Goal: Task Accomplishment & Management: Use online tool/utility

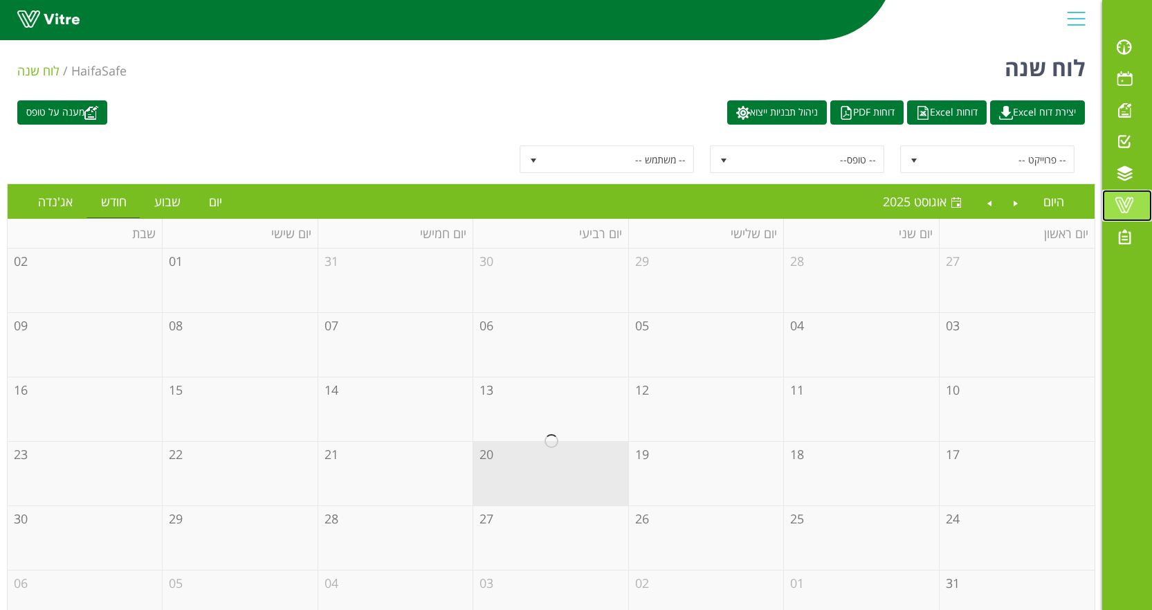
click at [1120, 213] on span at bounding box center [1124, 205] width 35 height 17
click at [1120, 55] on span at bounding box center [1124, 47] width 35 height 17
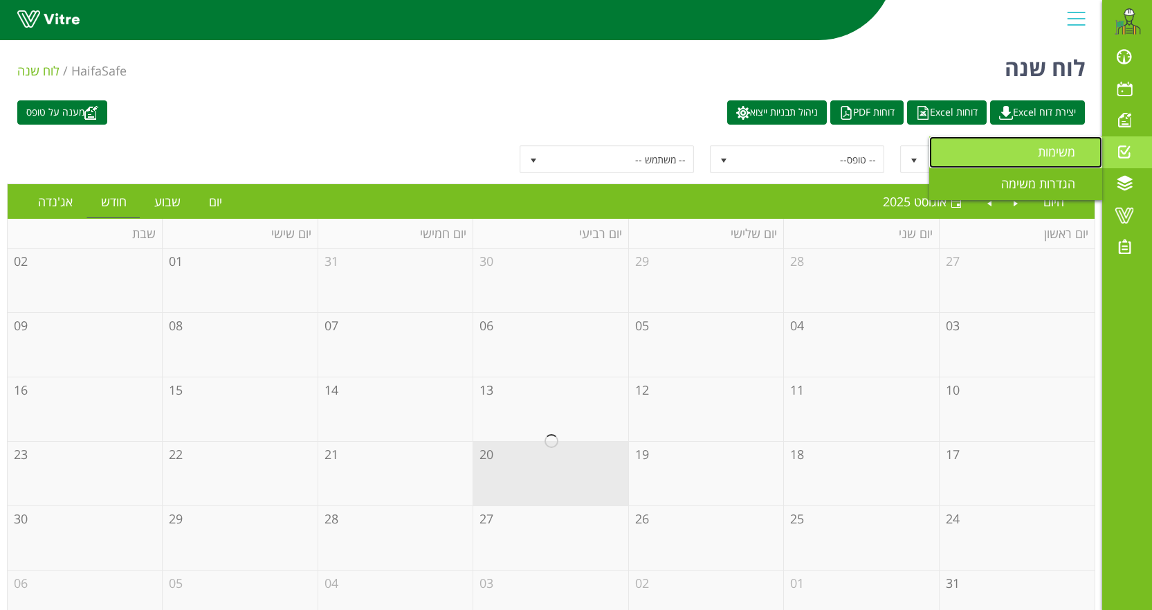
click at [1039, 154] on span "משימות" at bounding box center [1065, 151] width 54 height 17
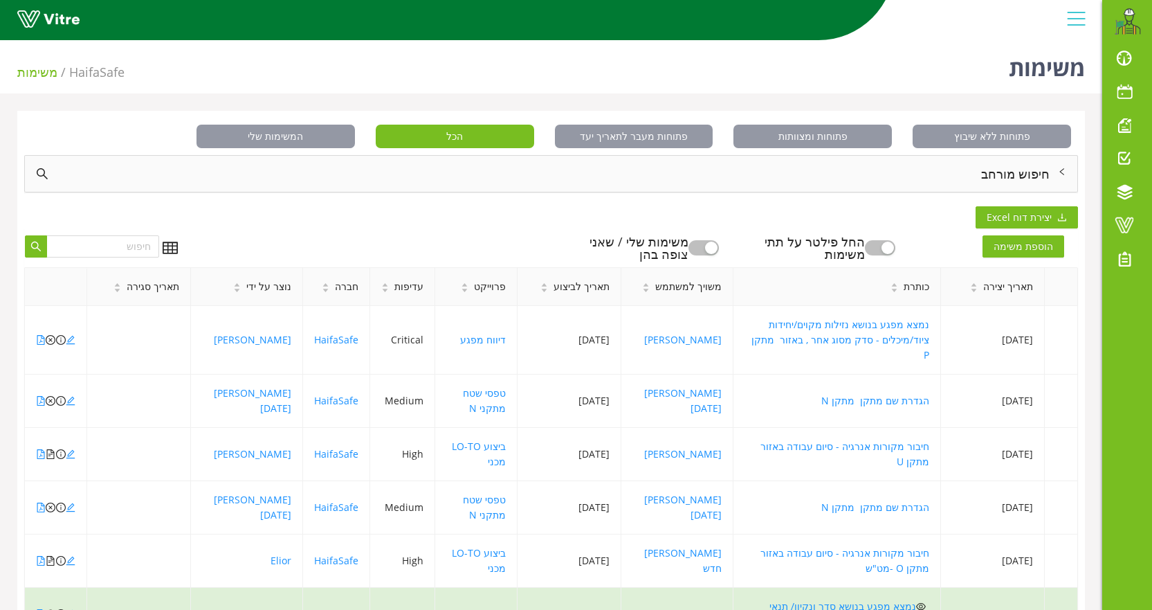
click at [984, 179] on div "חיפוש מורחב" at bounding box center [551, 174] width 1053 height 36
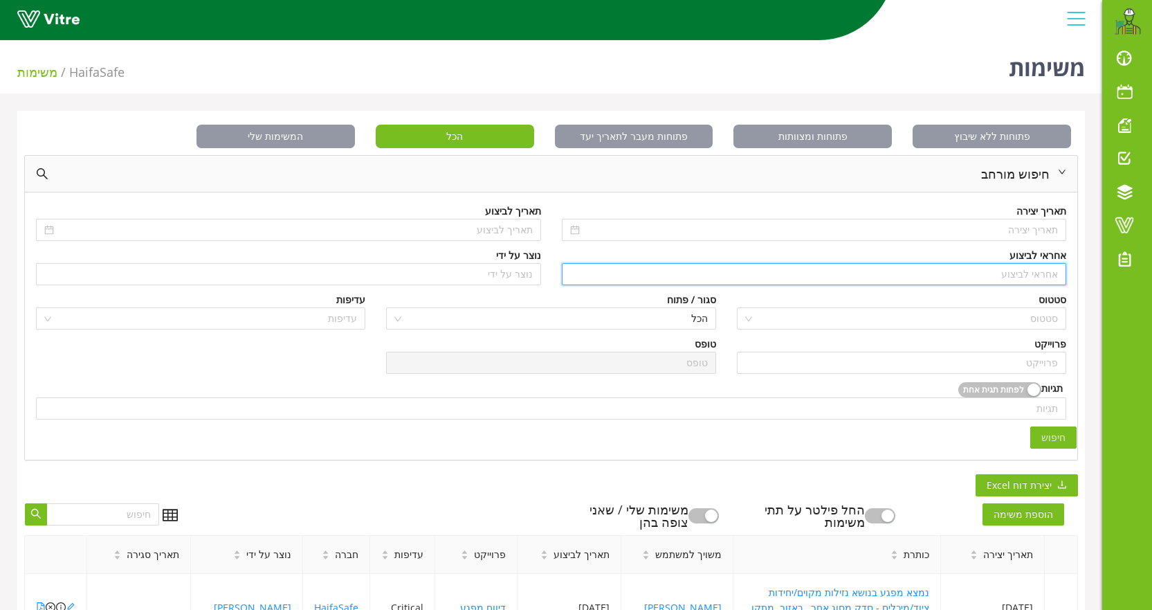
click at [982, 277] on input "search" at bounding box center [814, 274] width 489 height 21
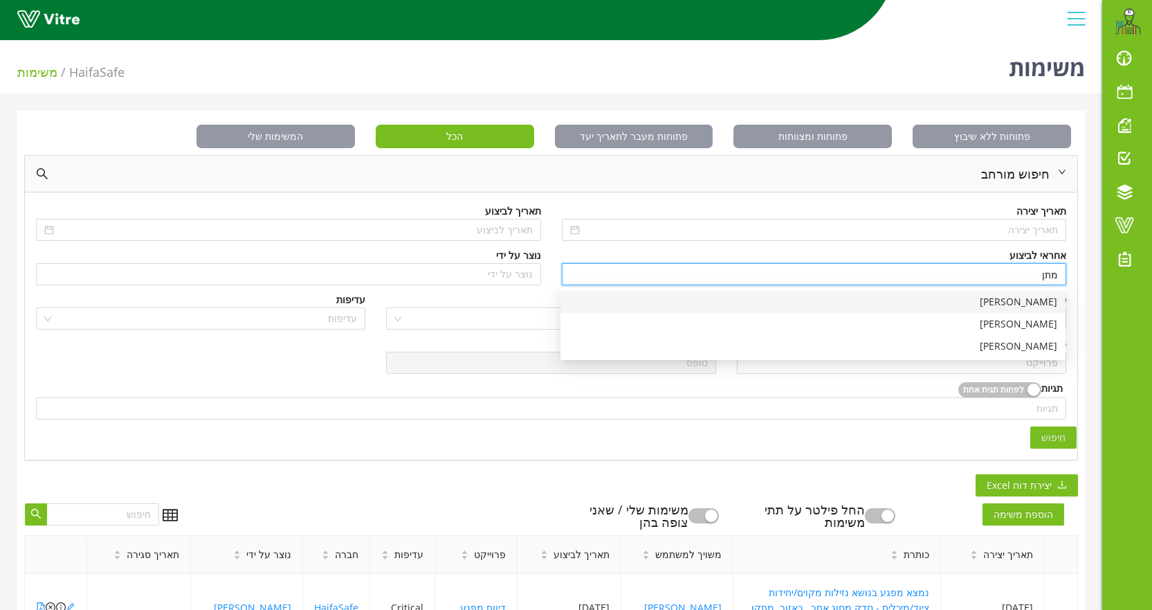
click at [1012, 300] on div "[PERSON_NAME]" at bounding box center [813, 301] width 489 height 15
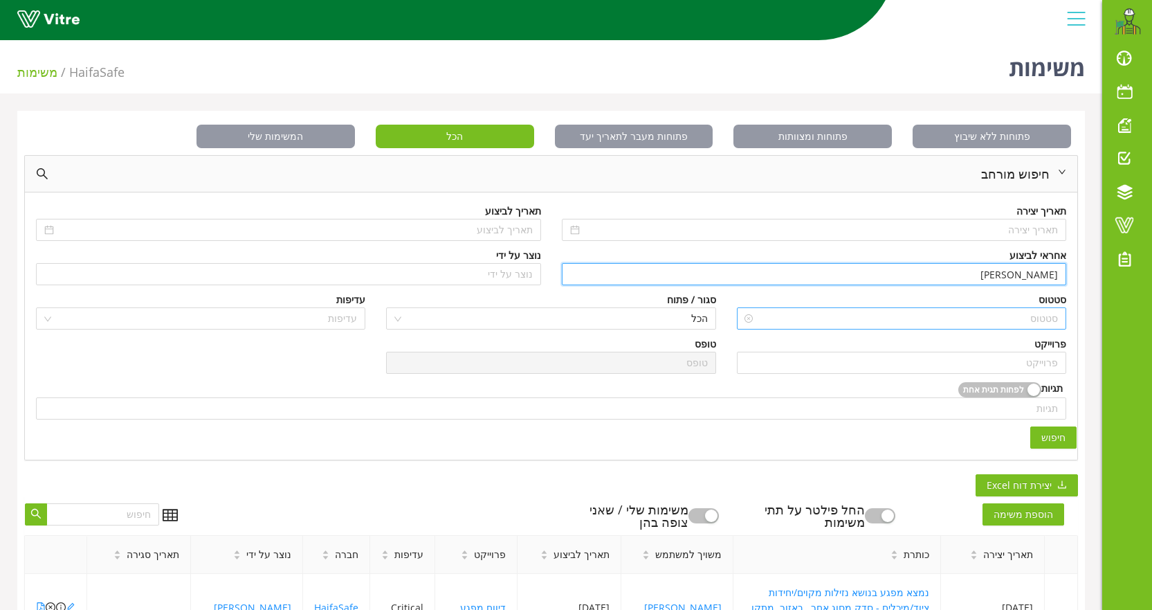
click at [1023, 329] on div "סטטוס" at bounding box center [901, 318] width 329 height 22
type input "[PERSON_NAME]"
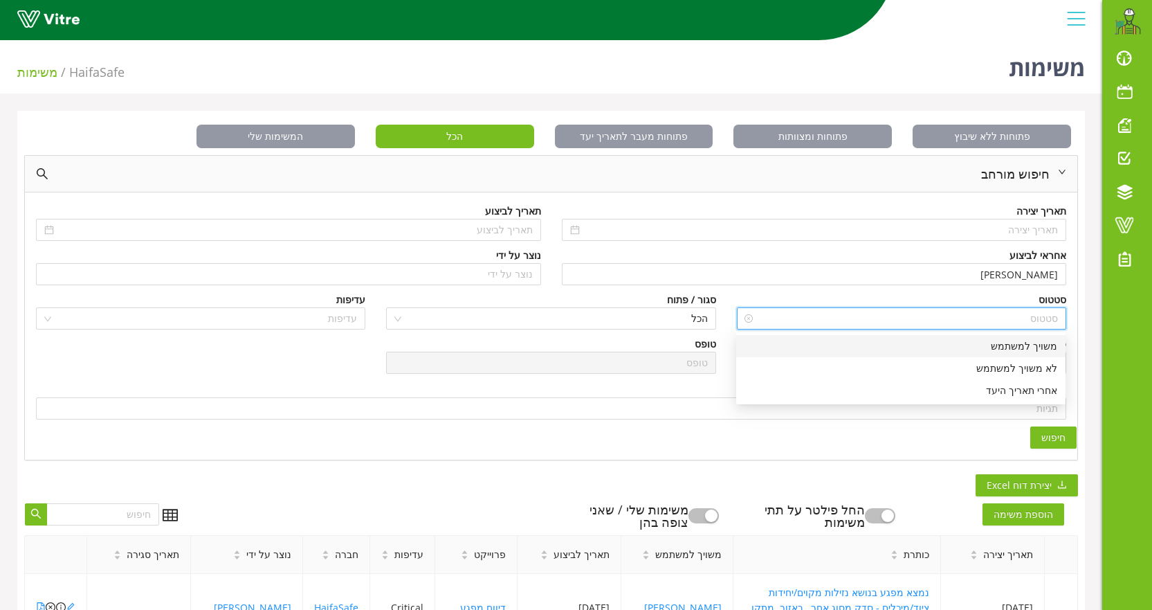
click at [989, 318] on input "search" at bounding box center [906, 318] width 303 height 21
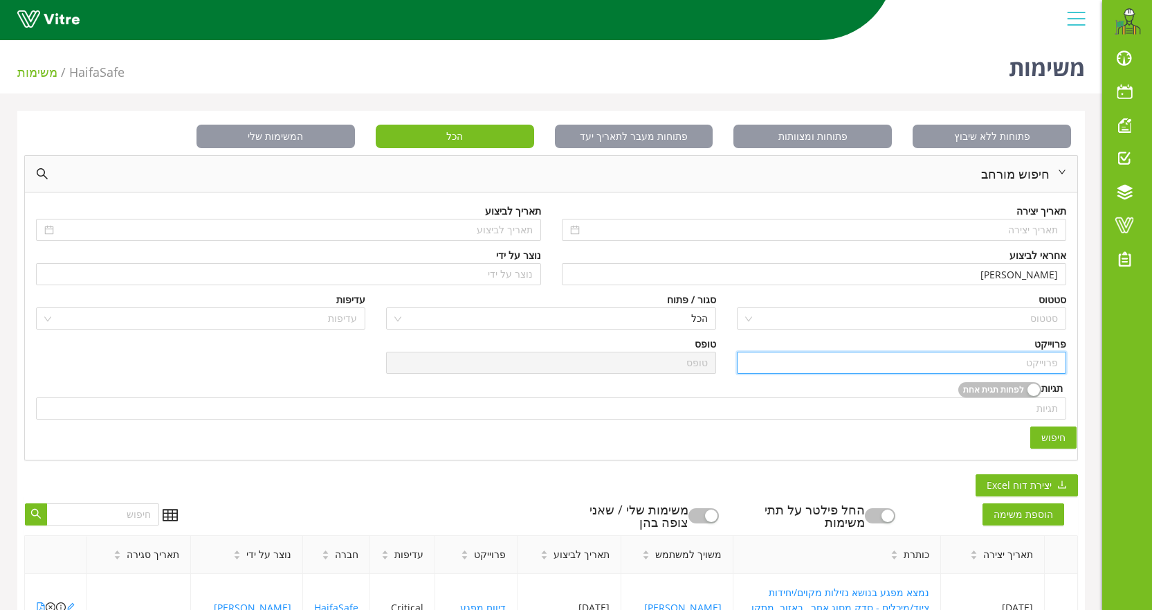
click at [1008, 354] on input "search" at bounding box center [901, 362] width 313 height 21
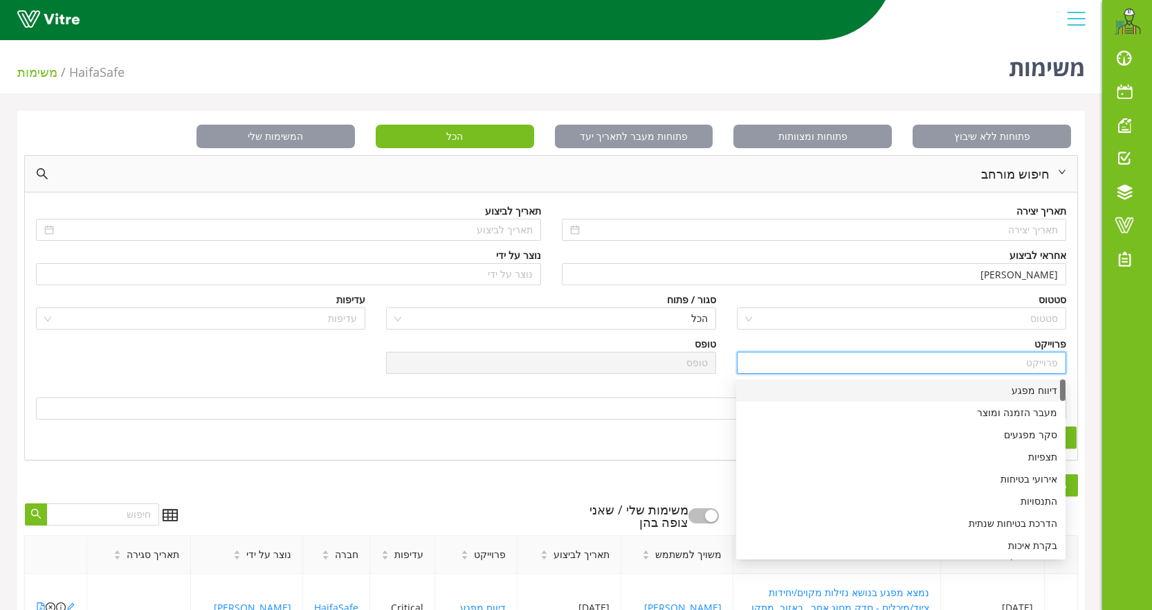
click at [1010, 388] on div "דיווח מפגע" at bounding box center [901, 390] width 313 height 15
type input "דיווח מפגע"
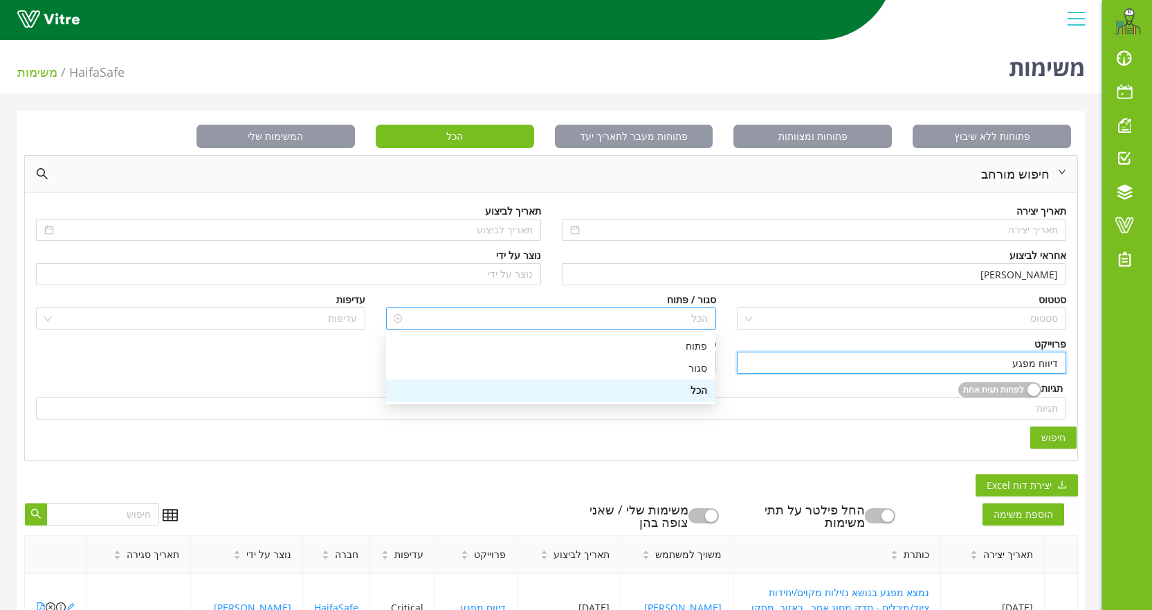
click at [604, 321] on span "הכל" at bounding box center [550, 318] width 313 height 21
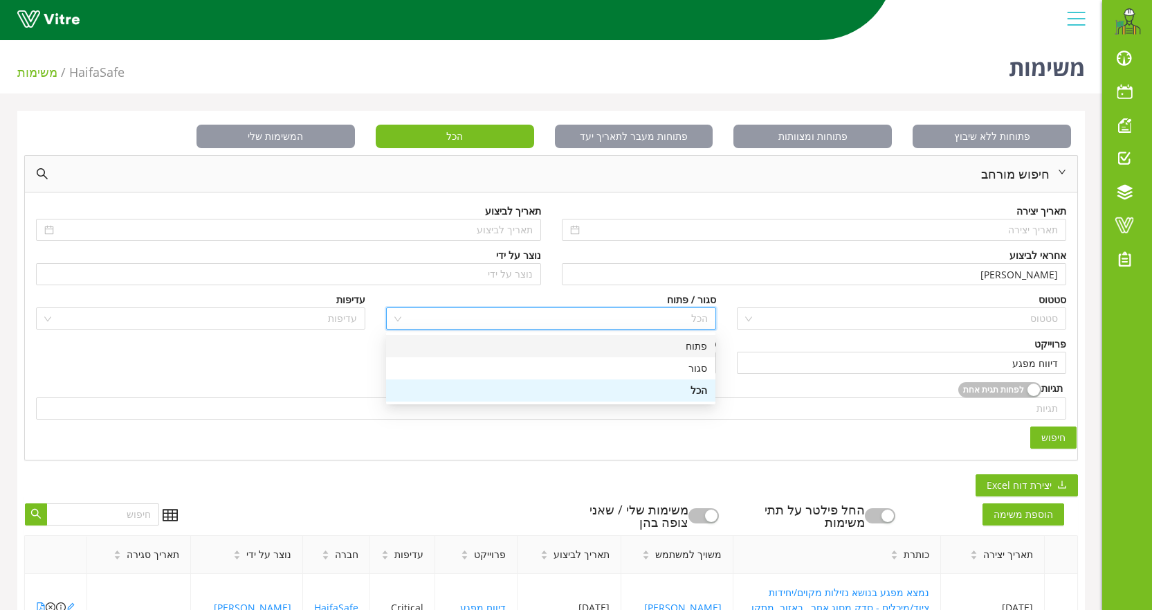
click at [695, 346] on div "פתוח" at bounding box center [550, 345] width 313 height 15
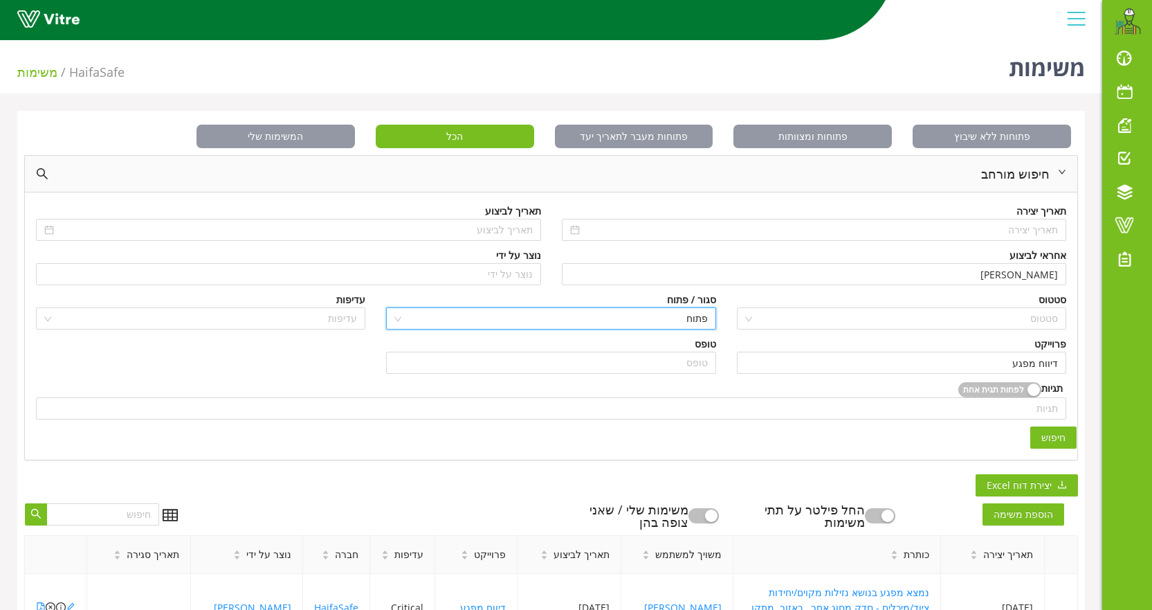
click at [1041, 432] on button "חיפוש" at bounding box center [1053, 437] width 46 height 22
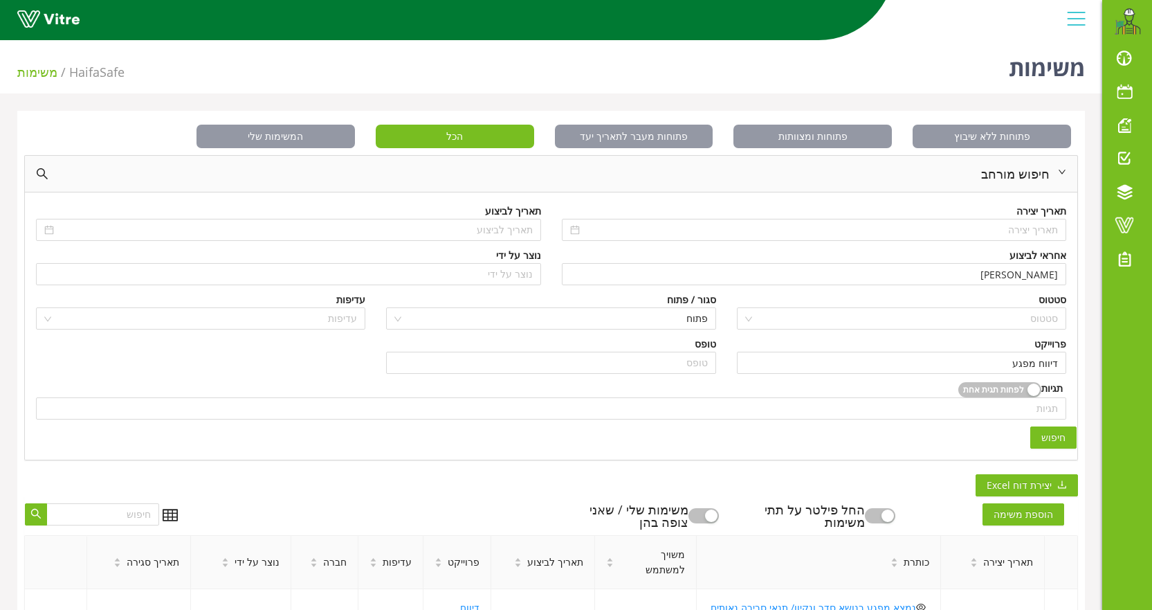
click at [1050, 442] on span "חיפוש" at bounding box center [1053, 437] width 24 height 15
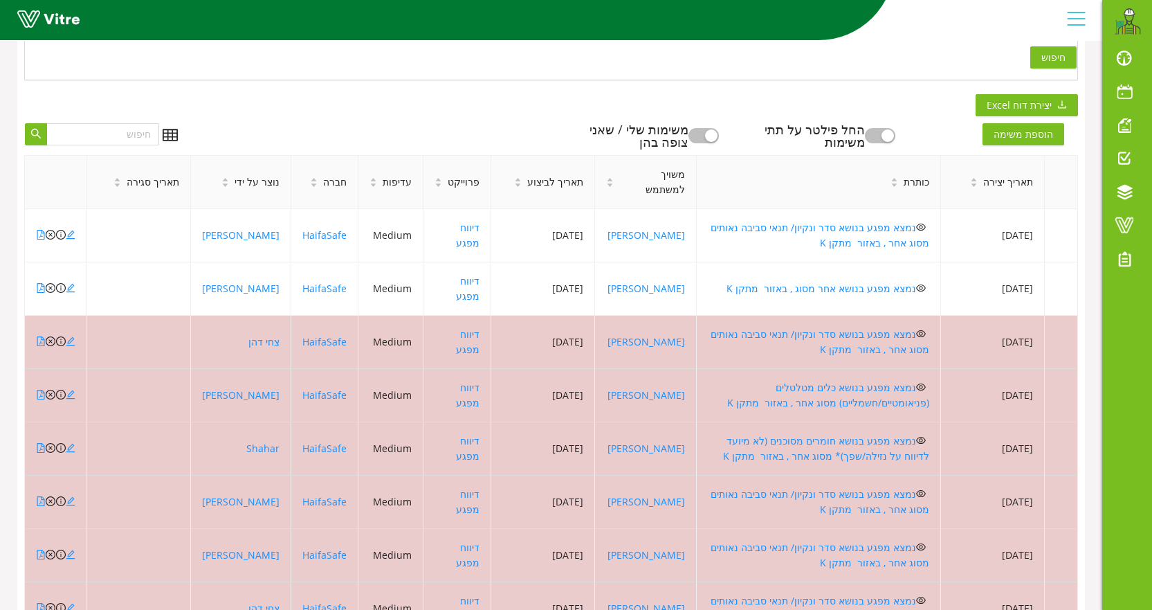
scroll to position [415, 0]
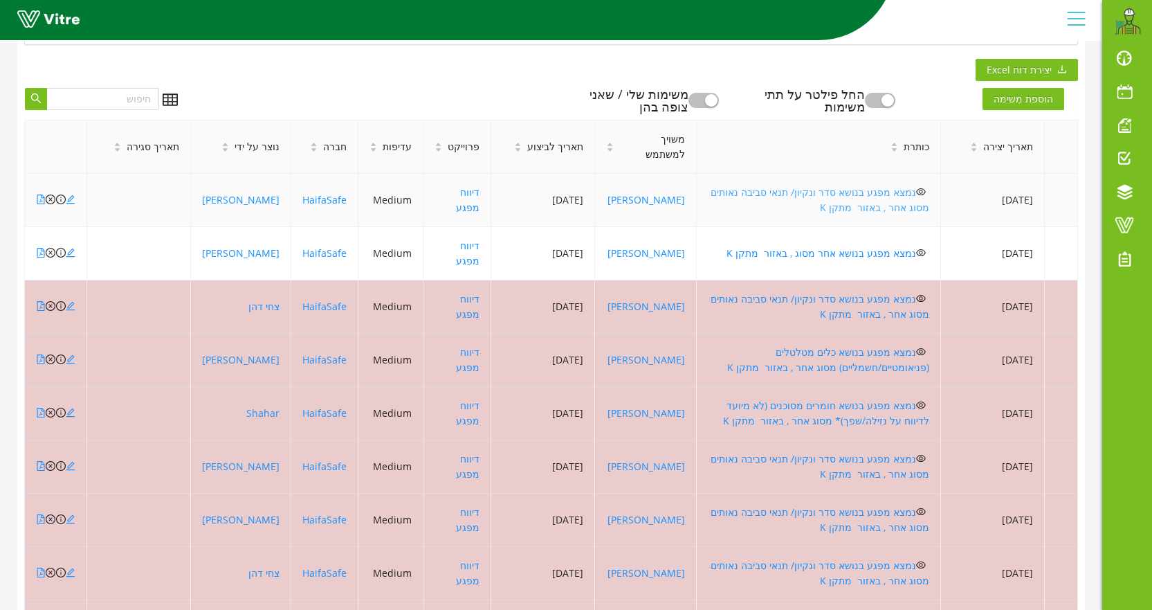
click at [817, 195] on link "נמצא מפגע בנושא סדר ונקיון/ תנאי סביבה נאותים מסוג אחר , באזור מתקן K" at bounding box center [820, 199] width 219 height 28
click at [51, 199] on icon "close-circle" at bounding box center [51, 199] width 10 height 10
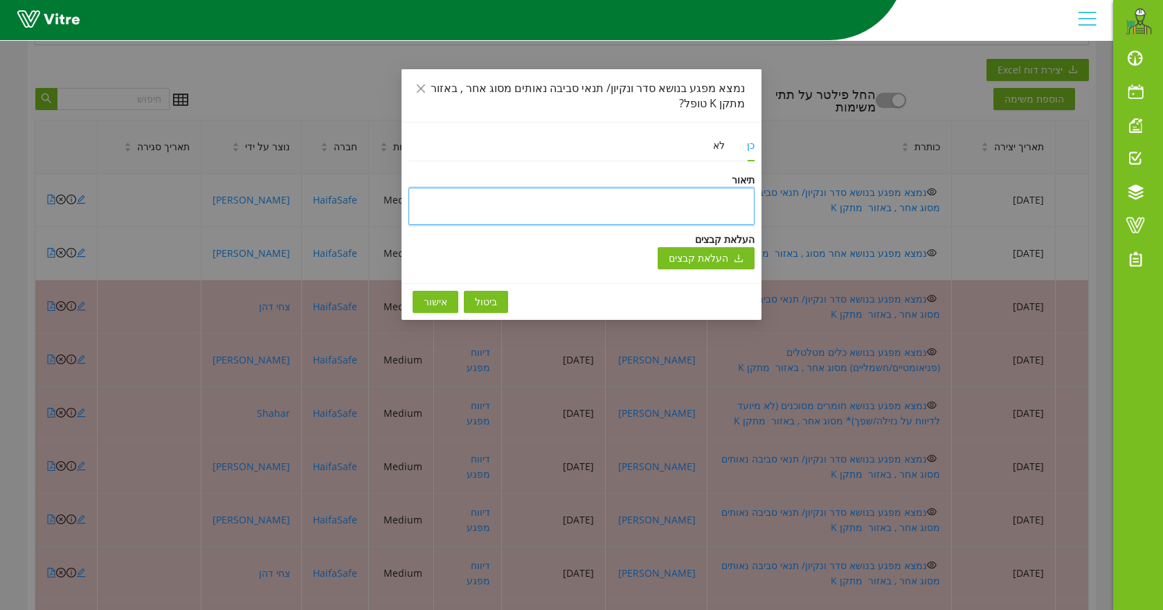
click at [694, 199] on textarea at bounding box center [581, 206] width 346 height 37
type textarea "ט"
type textarea "טו"
type textarea "טופ"
type textarea "טופל"
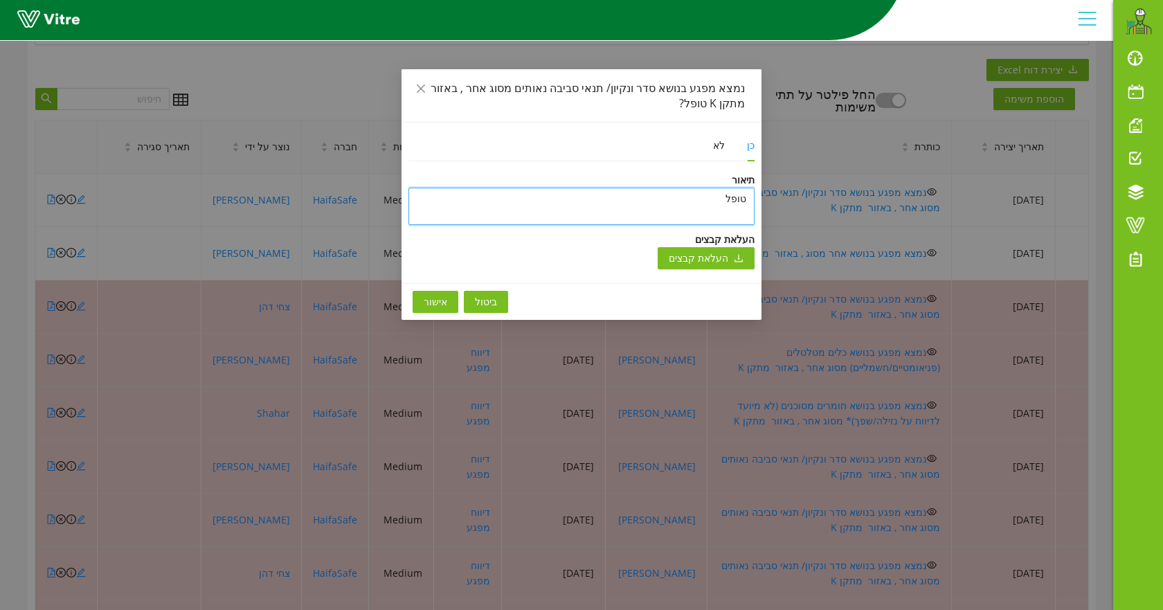
type textarea "טופל"
click at [433, 304] on span "אישור" at bounding box center [436, 301] width 24 height 15
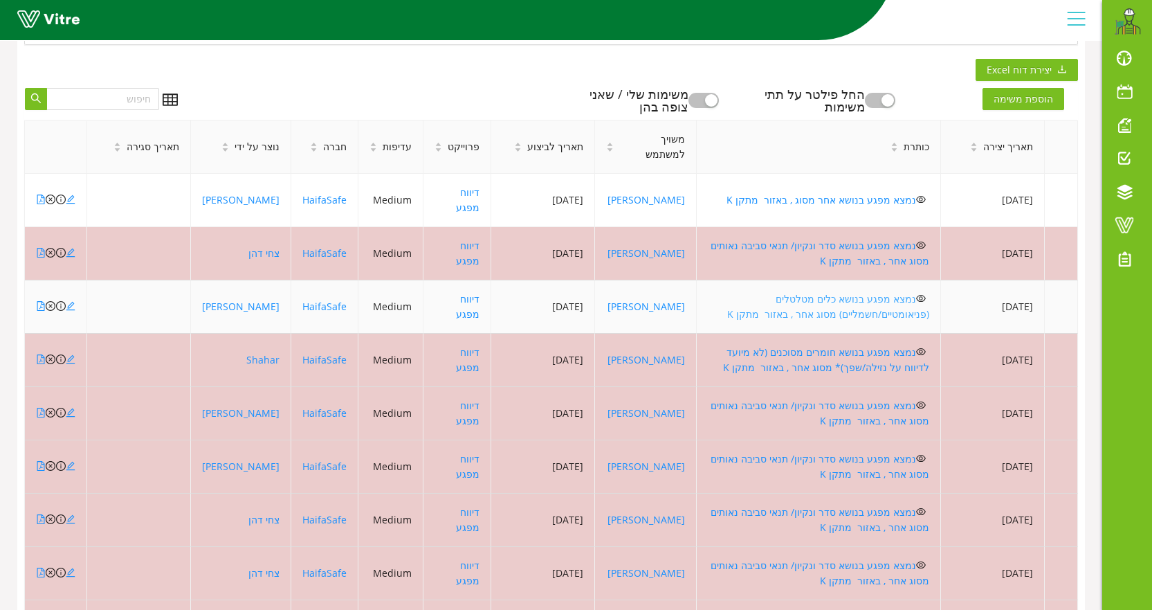
click at [798, 297] on link "נמצא מפגע בנושא כלים מטלטלים (פניאומטיים/חשמליים) מסוג אחר , באזור מתקן K" at bounding box center [828, 306] width 202 height 28
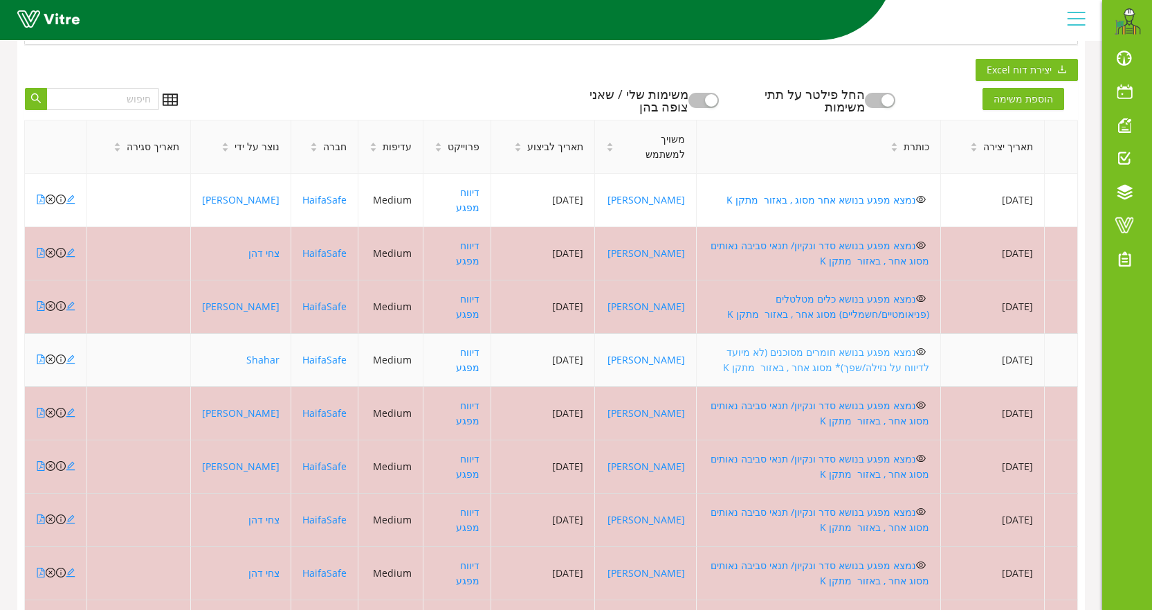
click at [779, 345] on link "נמצא מפגע בנושא חומרים מסוכנים (לא מיועד לדיווח על נזילה/שפך)* מסוג אחר , באזור…" at bounding box center [826, 359] width 206 height 28
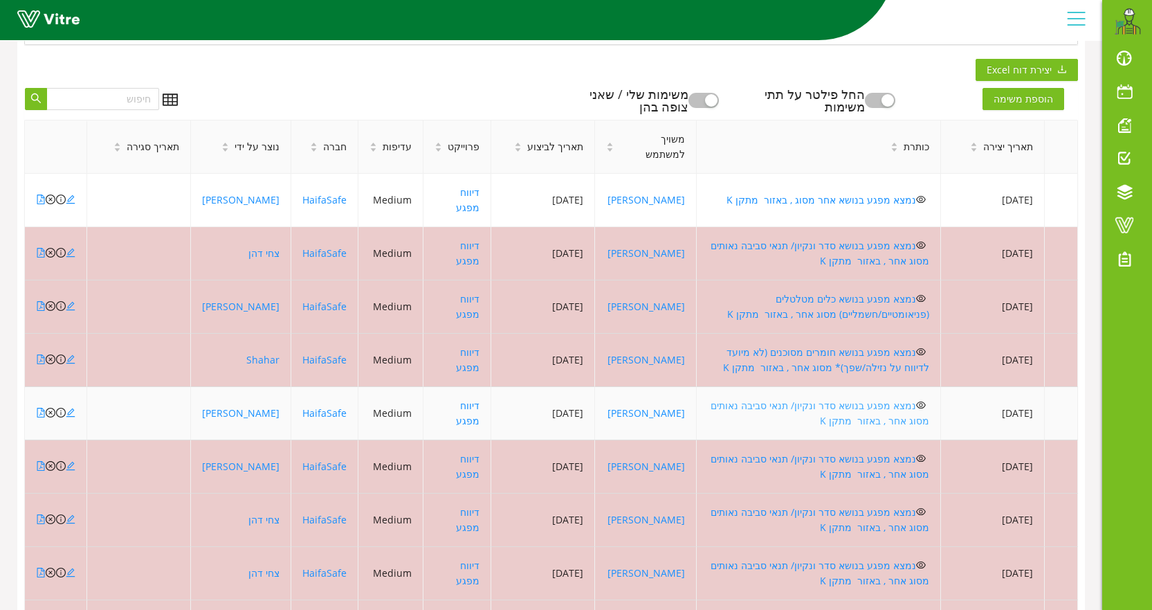
click at [856, 405] on link "נמצא מפגע בנושא סדר ונקיון/ תנאי סביבה נאותים מסוג אחר , באזור מתקן K" at bounding box center [820, 413] width 219 height 28
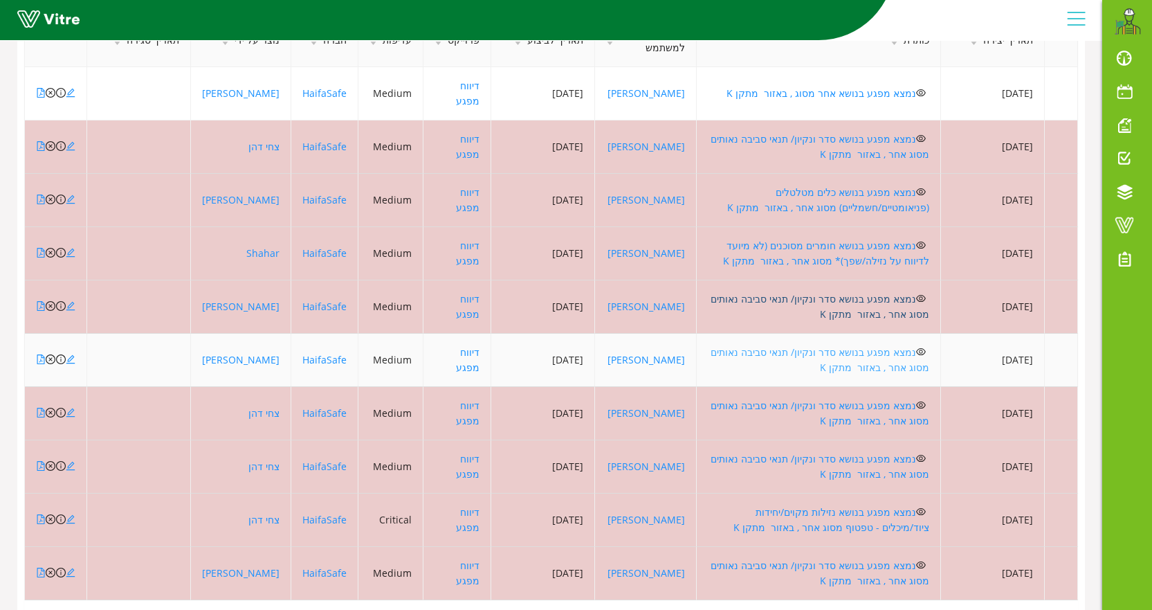
scroll to position [554, 0]
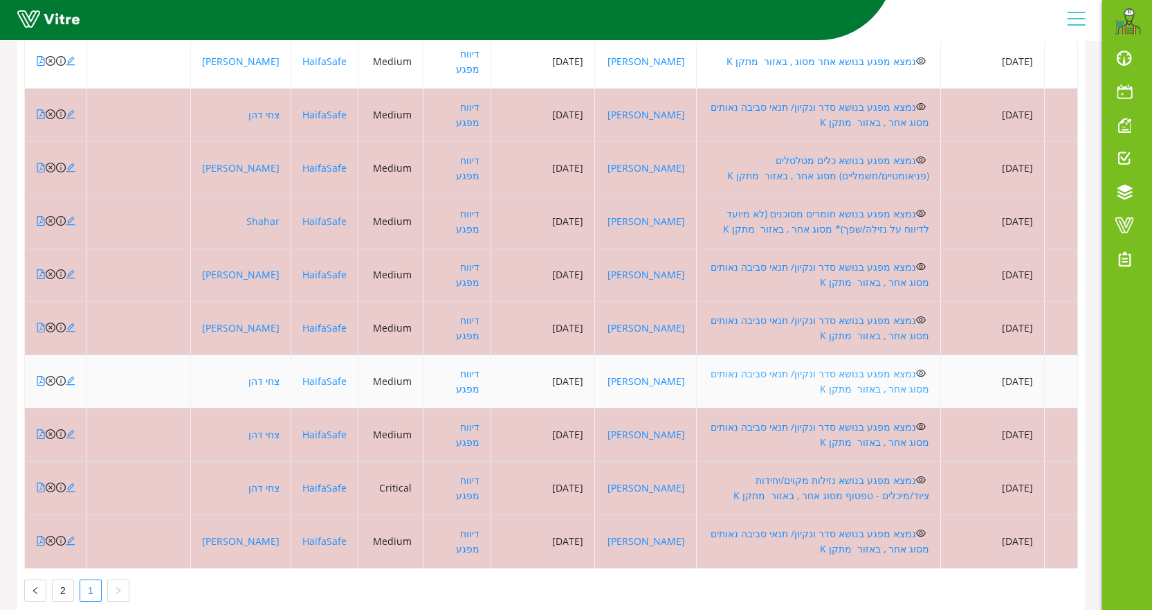
click at [845, 378] on link "נמצא מפגע בנושא סדר ונקיון/ תנאי סביבה נאותים מסוג אחר , באזור מתקן K" at bounding box center [820, 381] width 219 height 28
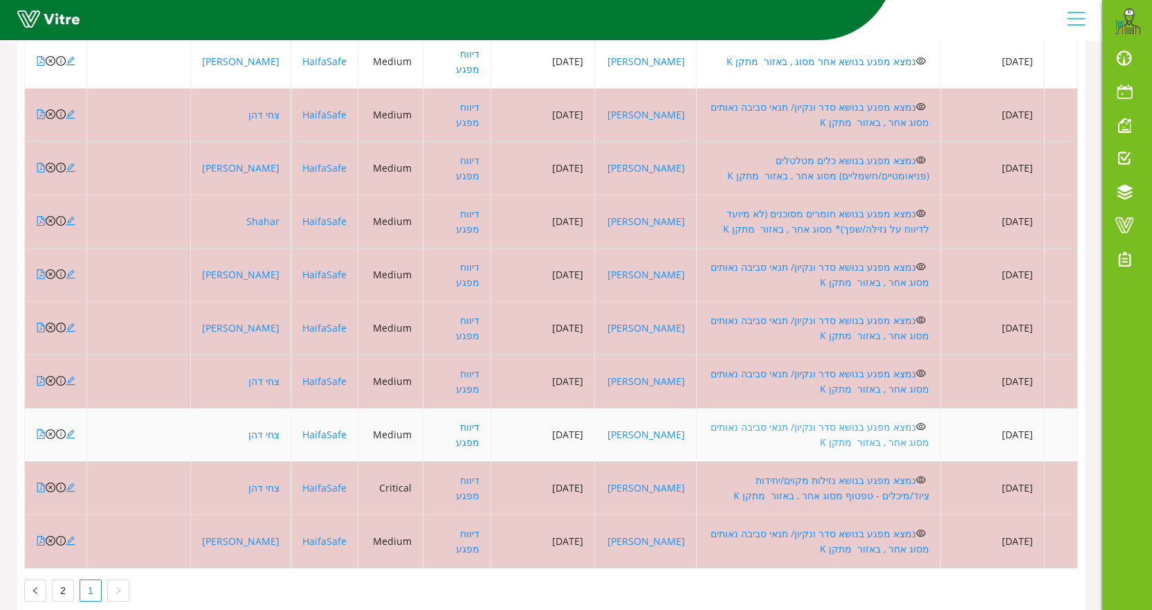
click at [859, 428] on link "נמצא מפגע בנושא סדר ונקיון/ תנאי סביבה נאותים מסוג אחר , באזור מתקן K" at bounding box center [820, 434] width 219 height 28
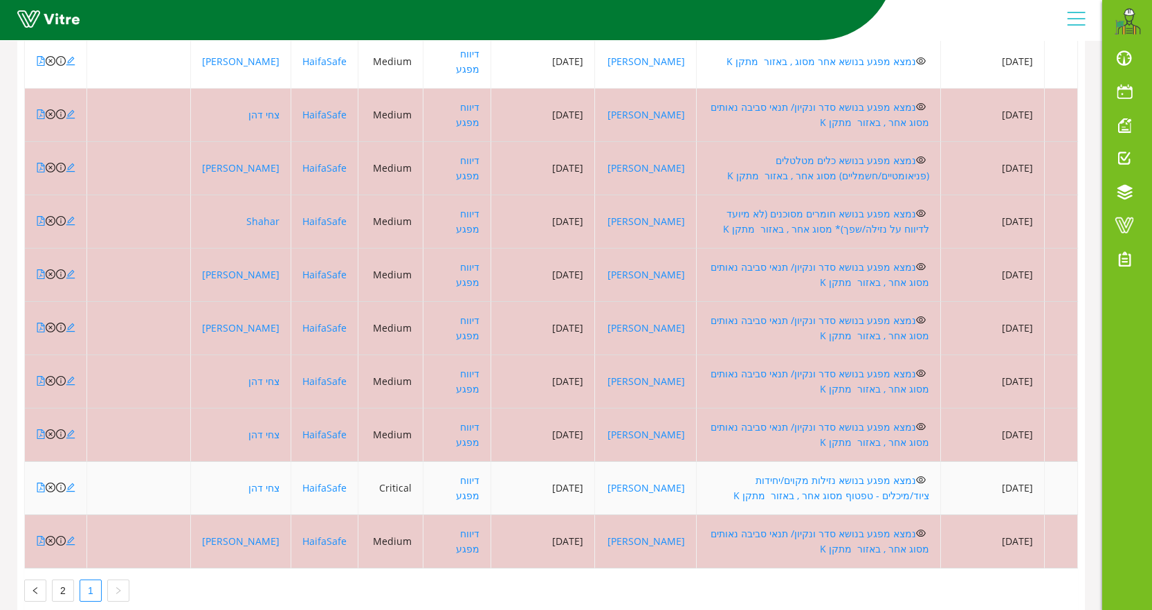
click at [800, 470] on td "נמצא מפגע בנושא נזילות מקוים/יחידות ציוד/מיכלים - טפטוף מסוג אחר , באזור מתקן K" at bounding box center [819, 488] width 244 height 53
click at [805, 484] on link "נמצא מפגע בנושא נזילות מקוים/יחידות ציוד/מיכלים - טפטוף מסוג אחר , באזור מתקן K" at bounding box center [832, 487] width 196 height 28
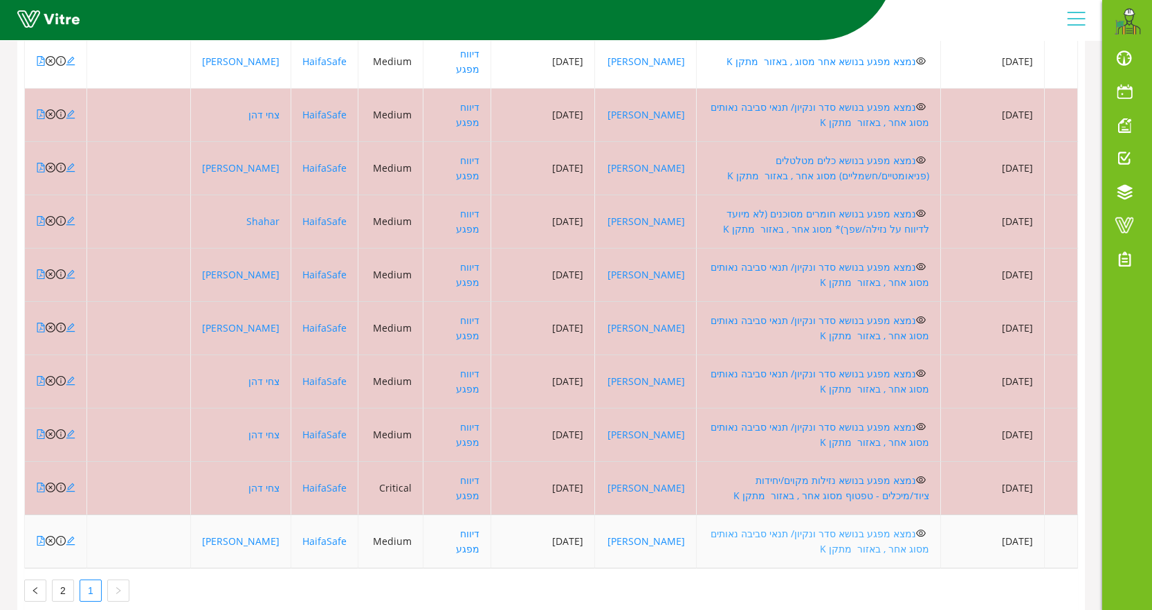
click at [801, 531] on link "נמצא מפגע בנושא סדר ונקיון/ תנאי סביבה נאותים מסוג אחר , באזור מתקן K" at bounding box center [820, 541] width 219 height 28
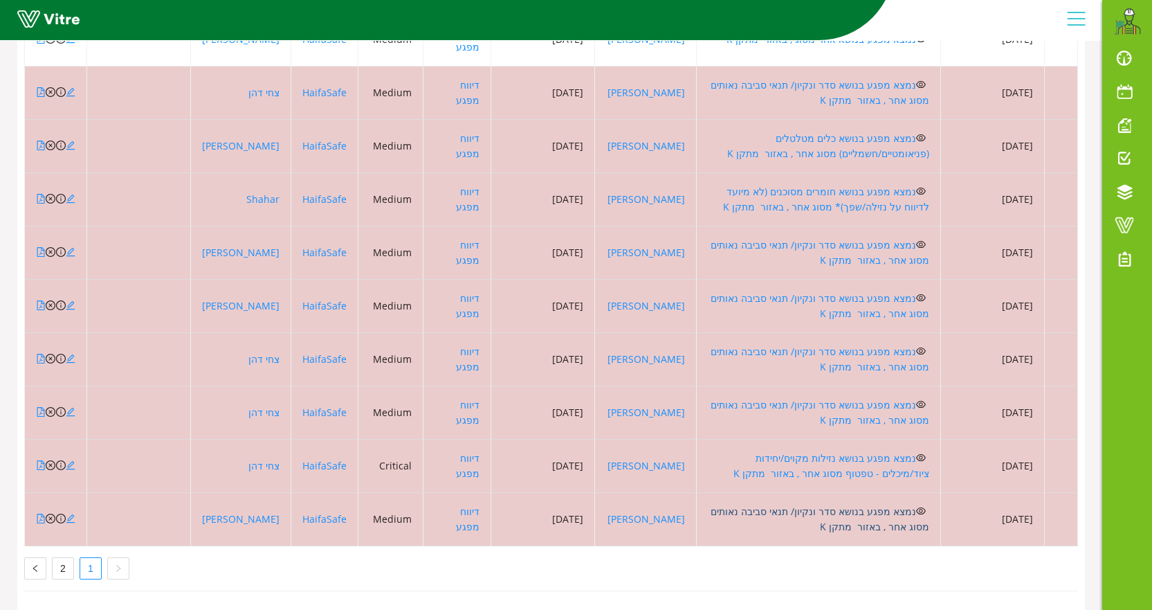
scroll to position [588, 0]
click at [58, 556] on link "2" at bounding box center [63, 566] width 21 height 21
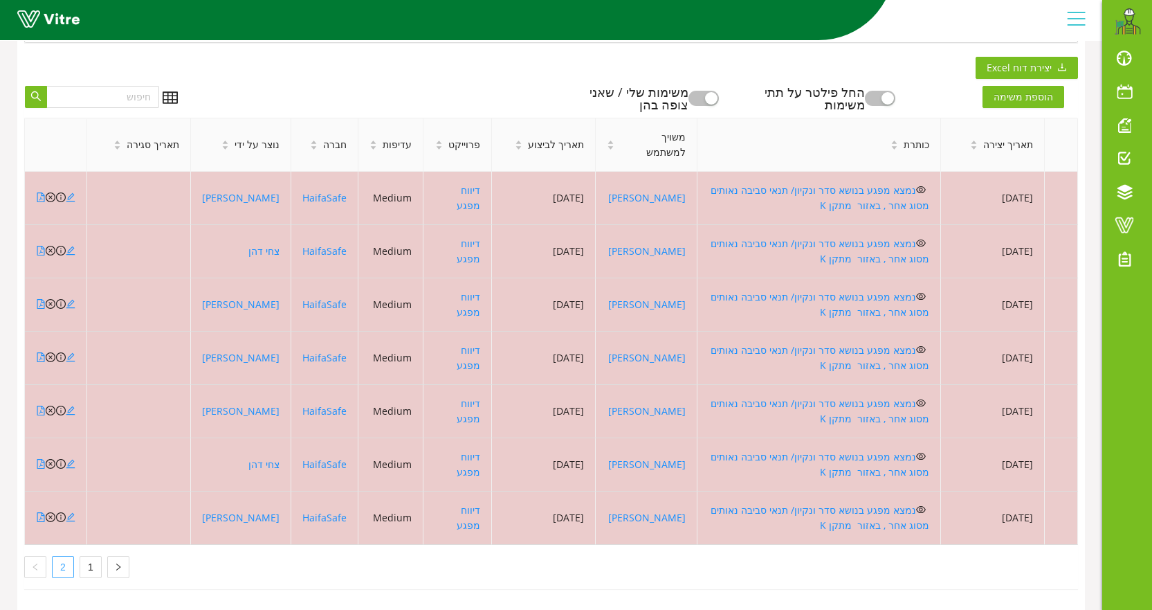
scroll to position [428, 0]
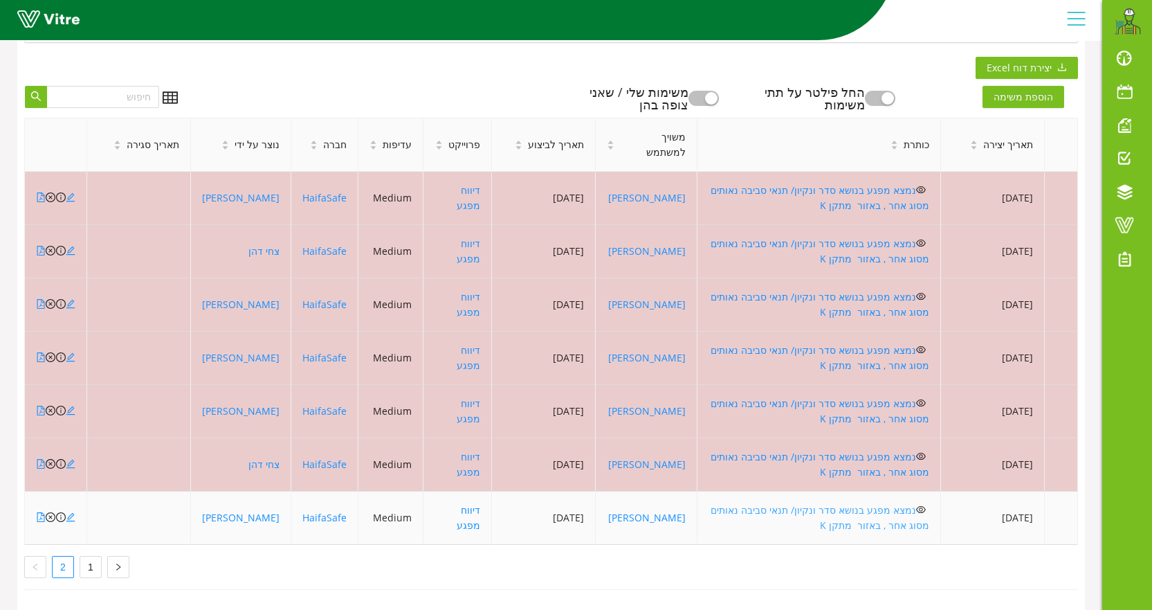
click at [854, 504] on link "נמצא מפגע בנושא סדר ונקיון/ תנאי סביבה נאותים מסוג אחר , באזור מתקן K" at bounding box center [820, 517] width 219 height 28
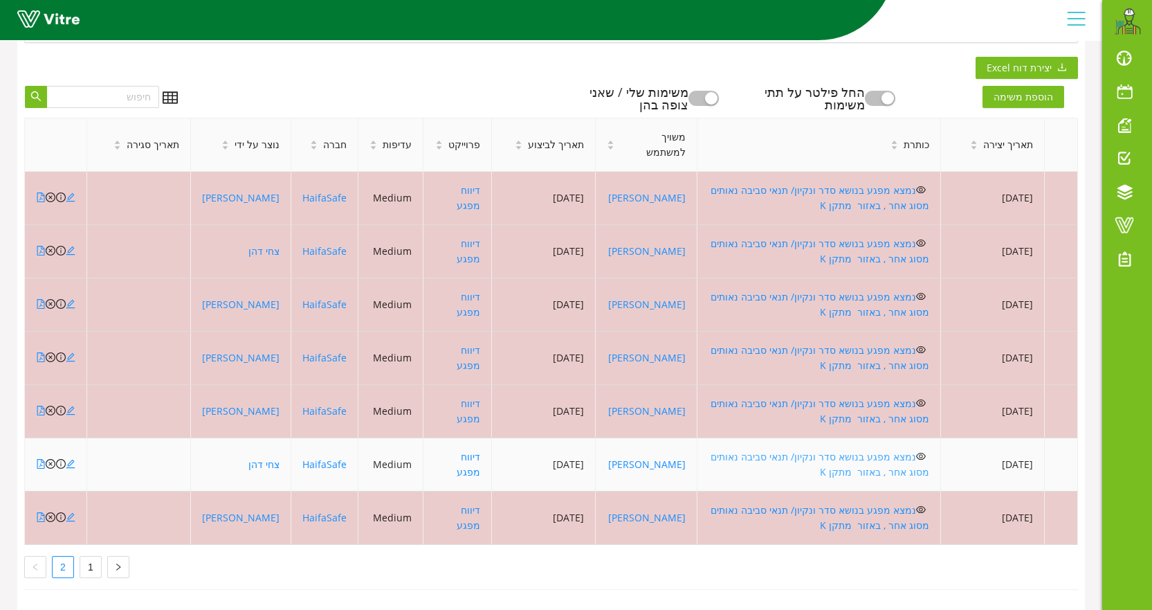
click at [821, 450] on link "נמצא מפגע בנושא סדר ונקיון/ תנאי סביבה נאותים מסוג אחר , באזור מתקן K" at bounding box center [820, 464] width 219 height 28
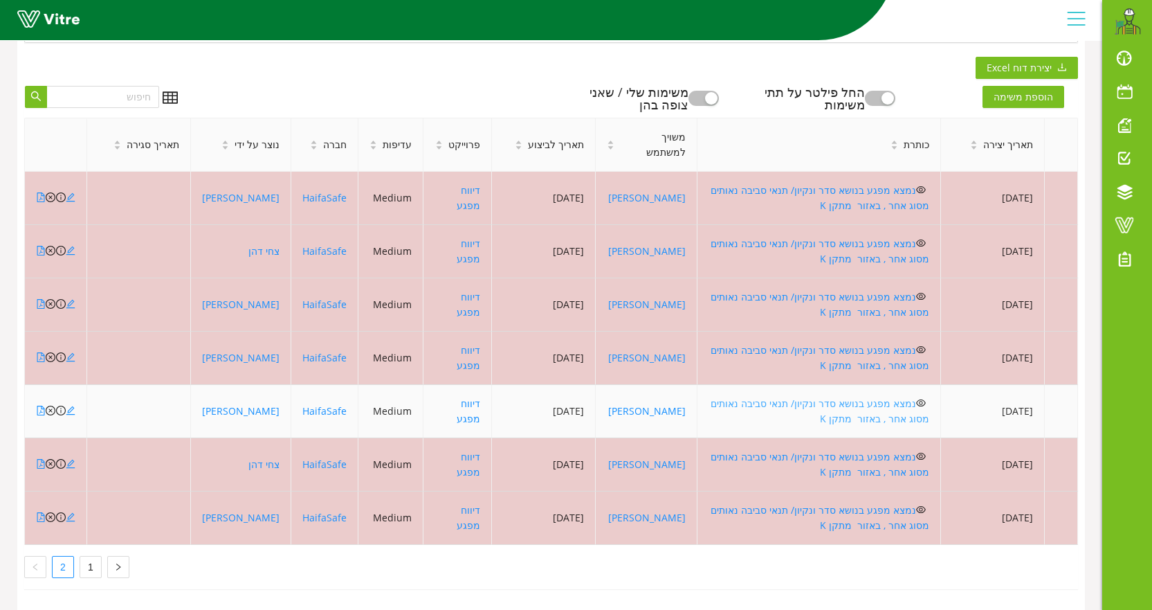
click at [846, 398] on link "נמצא מפגע בנושא סדר ונקיון/ תנאי סביבה נאותים מסוג אחר , באזור מתקן K" at bounding box center [820, 411] width 219 height 28
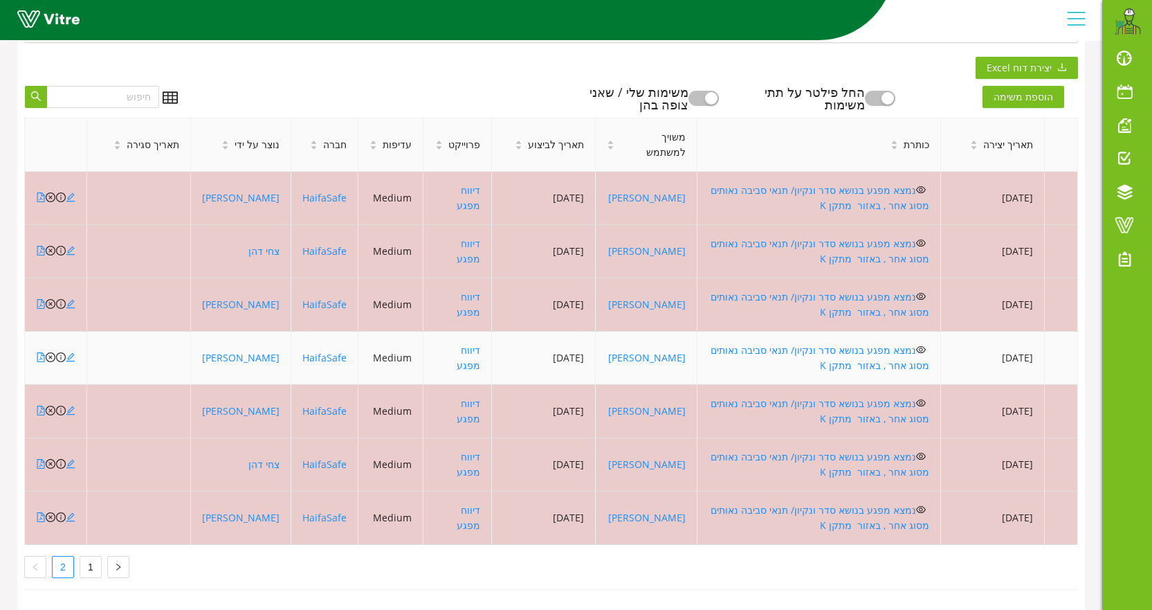
click at [819, 331] on td "נמצא מפגע בנושא סדר ונקיון/ תנאי סביבה נאותים מסוג אחר , באזור מתקן K" at bounding box center [820, 357] width 244 height 53
click at [819, 343] on link "נמצא מפגע בנושא סדר ונקיון/ תנאי סביבה נאותים מסוג אחר , באזור מתקן K" at bounding box center [820, 357] width 219 height 28
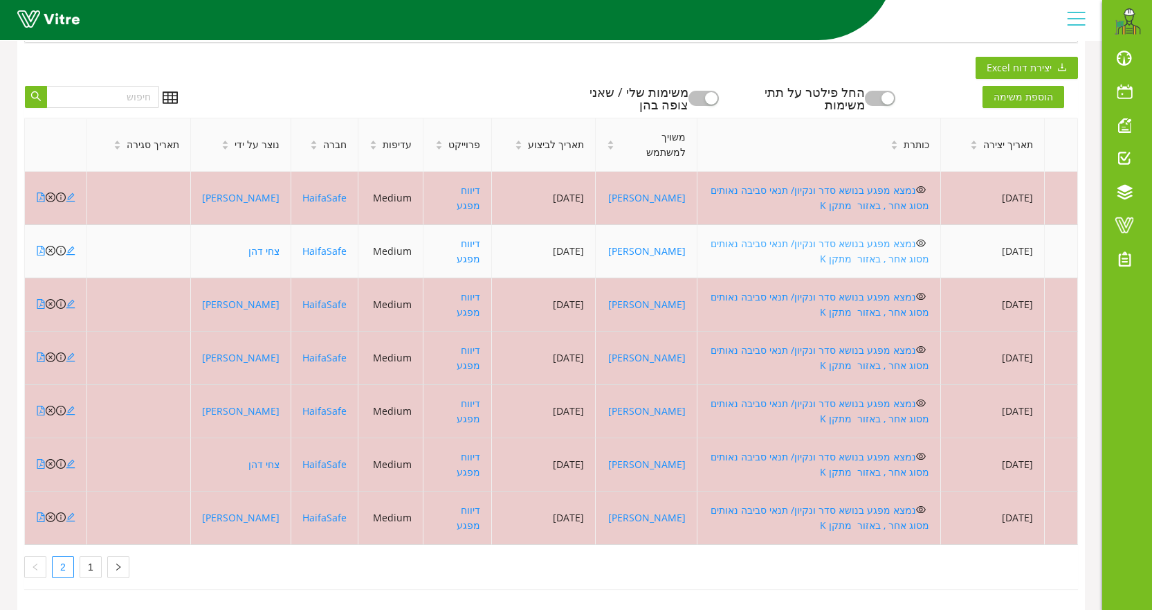
click at [730, 237] on link "נמצא מפגע בנושא סדר ונקיון/ תנאי סביבה נאותים מסוג אחר , באזור מתקן K" at bounding box center [820, 251] width 219 height 28
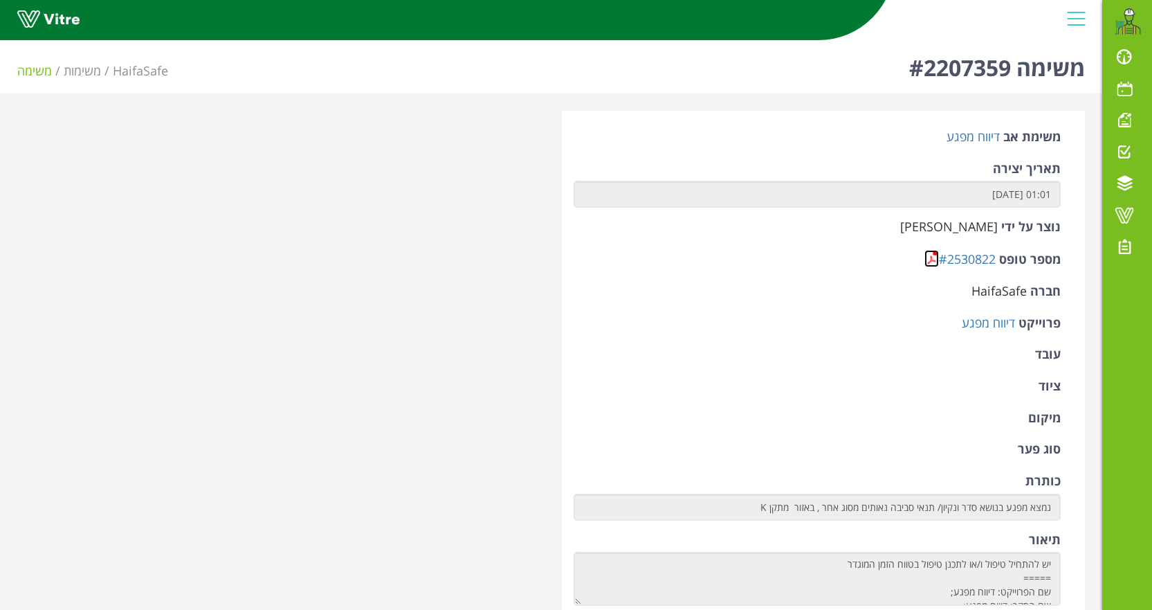
click at [935, 264] on link at bounding box center [932, 258] width 15 height 17
click at [933, 260] on link at bounding box center [932, 258] width 15 height 17
click at [928, 260] on link at bounding box center [932, 258] width 15 height 17
click at [932, 261] on link at bounding box center [932, 258] width 15 height 17
click at [923, 260] on div "מספר טופס #2362122" at bounding box center [818, 261] width 488 height 22
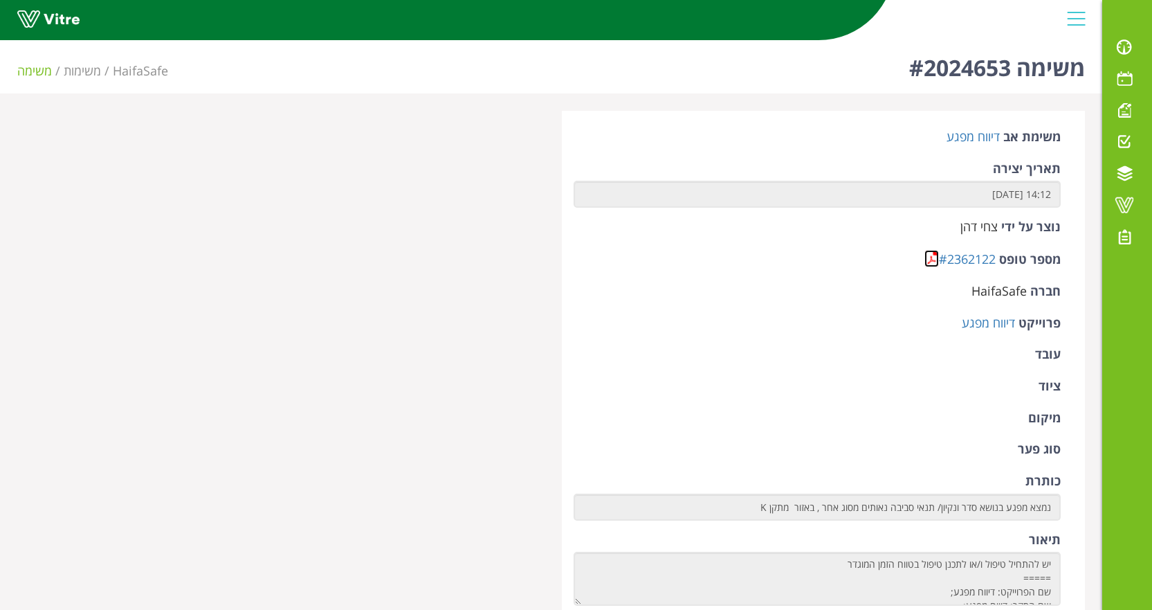
click at [931, 265] on link at bounding box center [932, 258] width 15 height 17
click at [932, 264] on link at bounding box center [932, 258] width 15 height 17
click at [932, 259] on link at bounding box center [932, 258] width 15 height 17
click at [926, 255] on link at bounding box center [932, 258] width 15 height 17
click at [929, 262] on link at bounding box center [932, 258] width 15 height 17
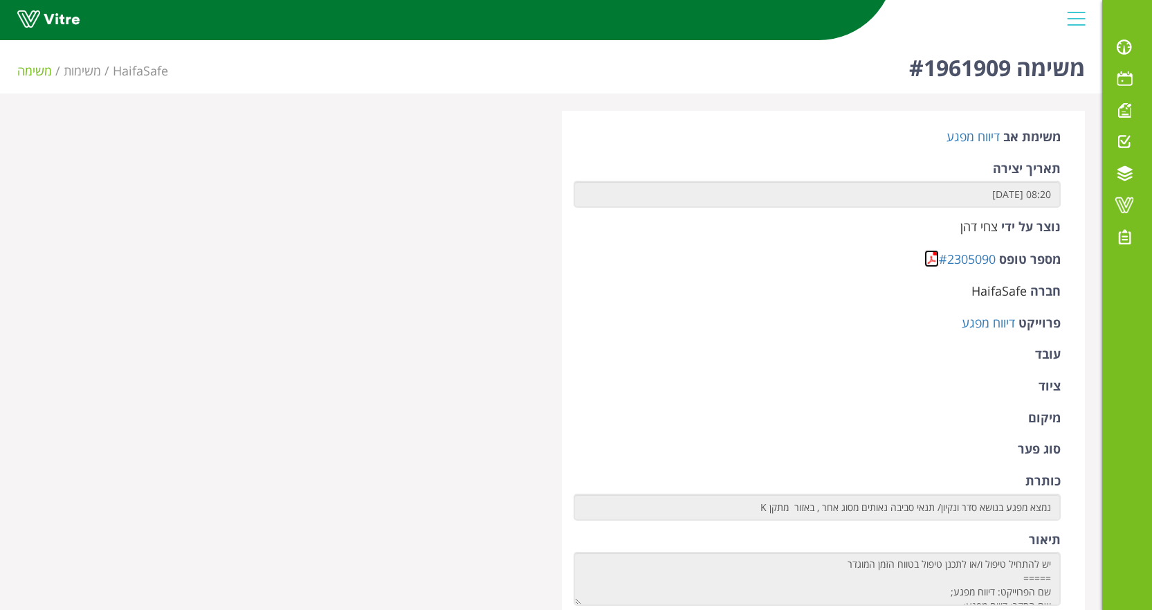
click at [927, 261] on link at bounding box center [932, 258] width 15 height 17
click at [928, 260] on link at bounding box center [932, 258] width 15 height 17
click at [927, 258] on link at bounding box center [932, 258] width 15 height 17
click at [932, 262] on link at bounding box center [932, 258] width 15 height 17
